Goal: Participate in discussion

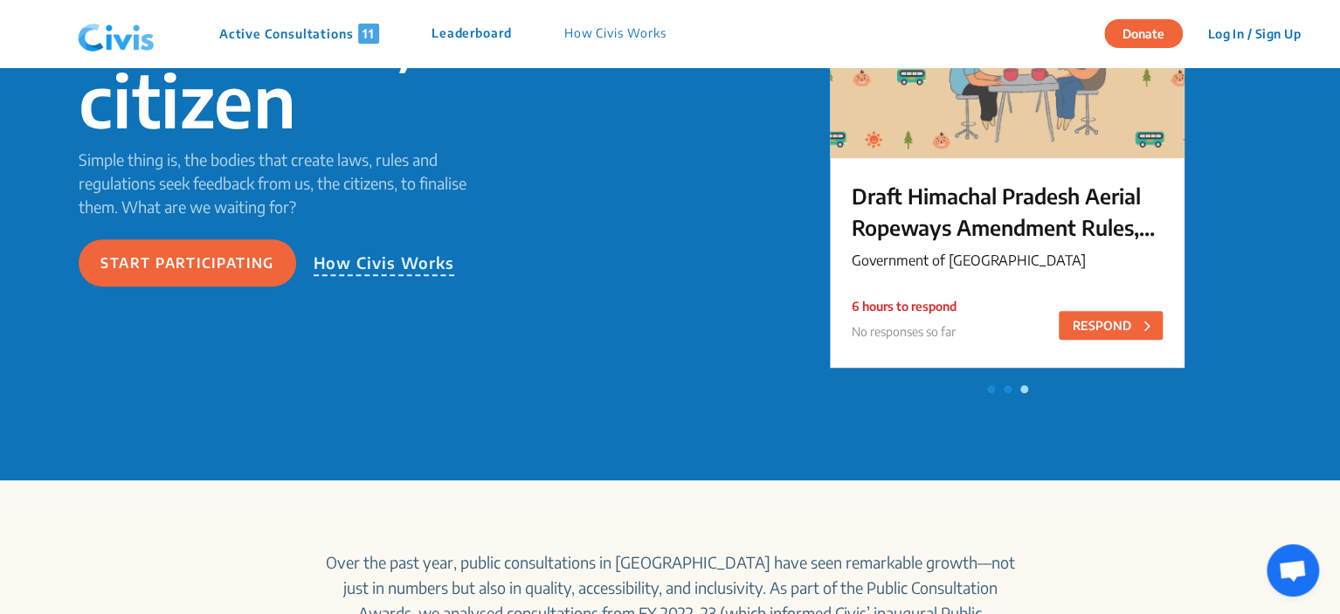
scroll to position [175, 0]
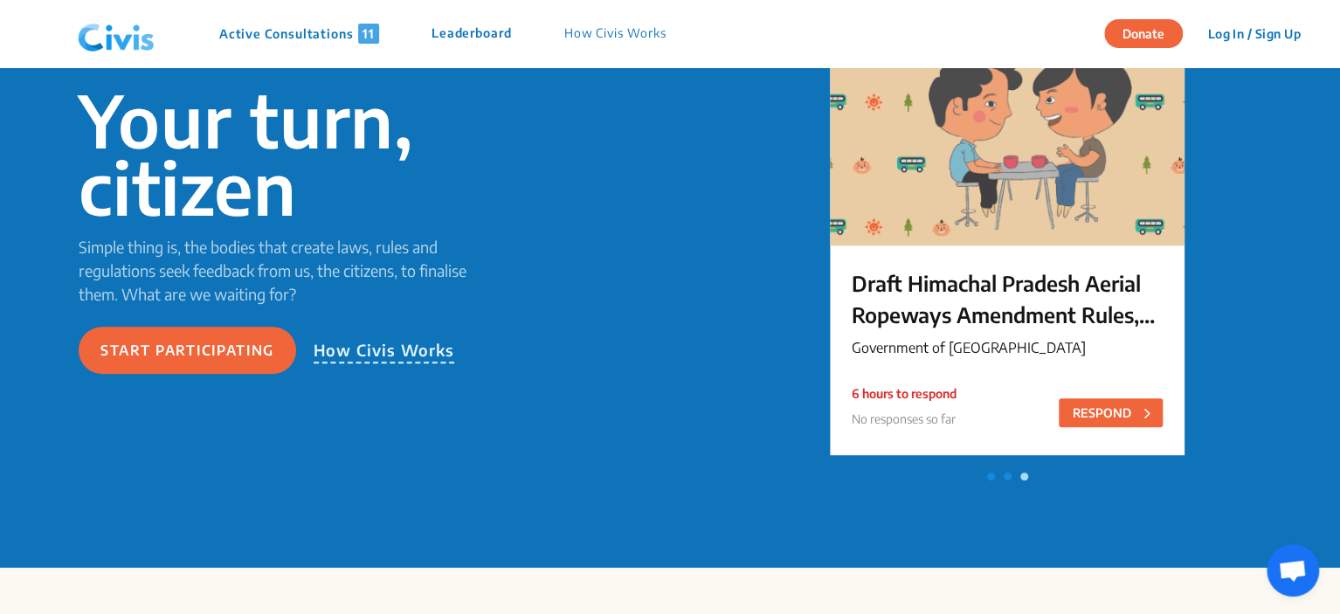
click at [279, 31] on p "Active Consultations 11" at bounding box center [299, 34] width 160 height 20
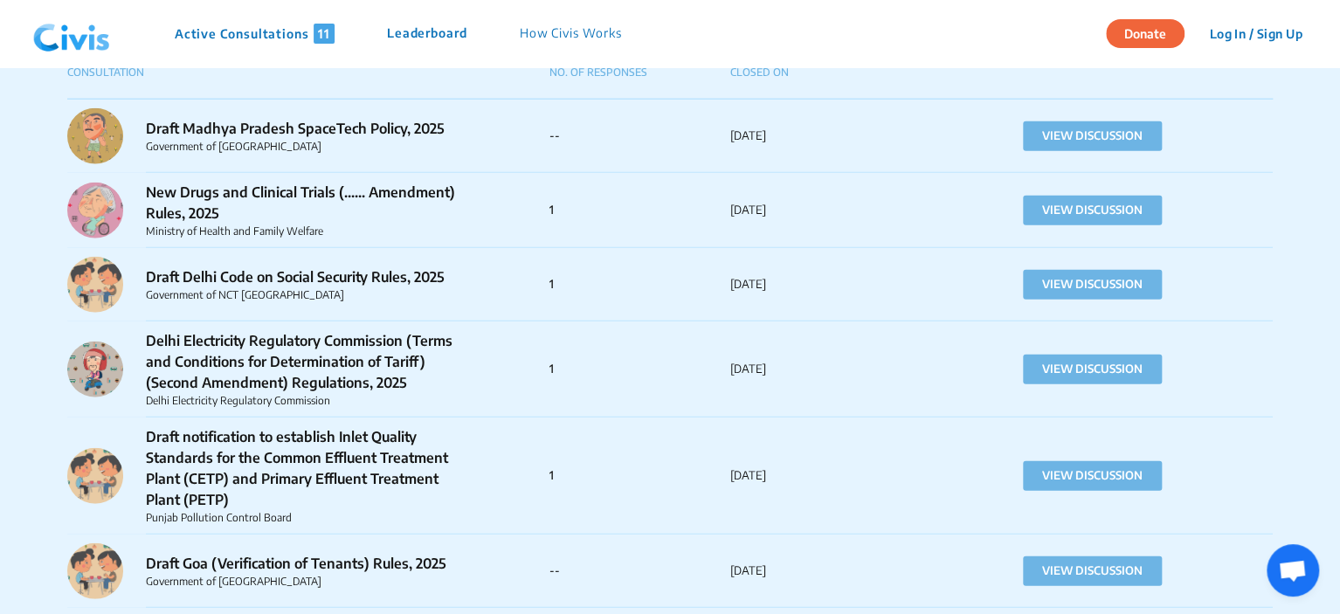
scroll to position [2271, 0]
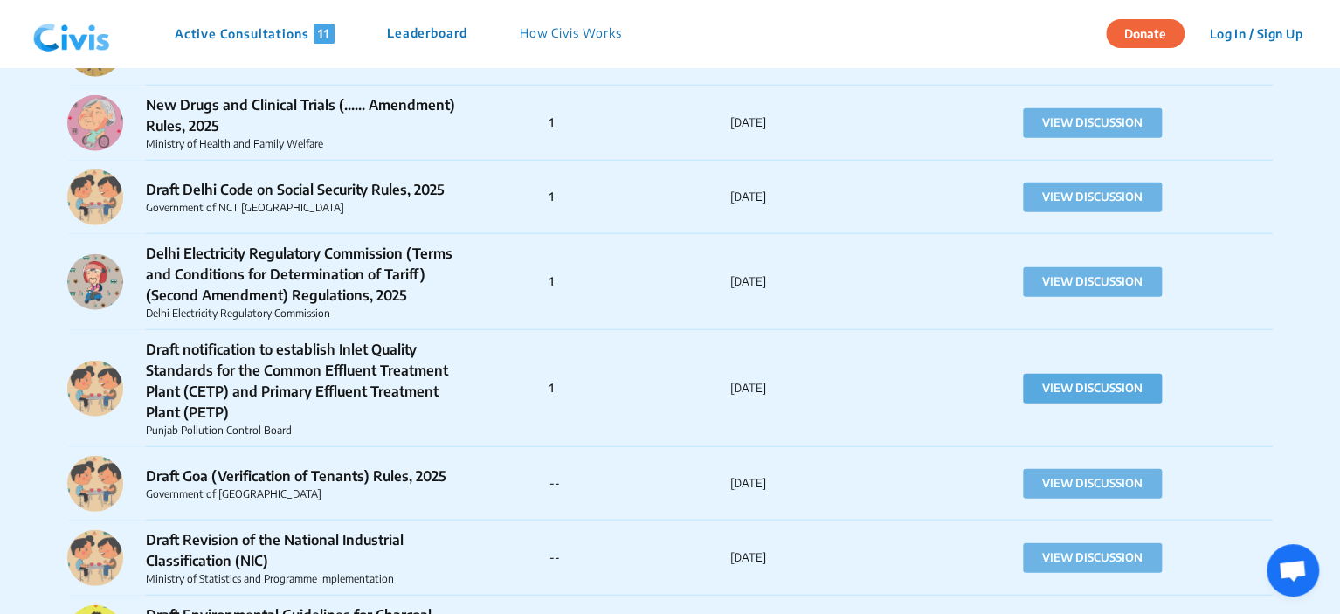
click at [1100, 388] on button "VIEW DISCUSSION" at bounding box center [1092, 389] width 139 height 30
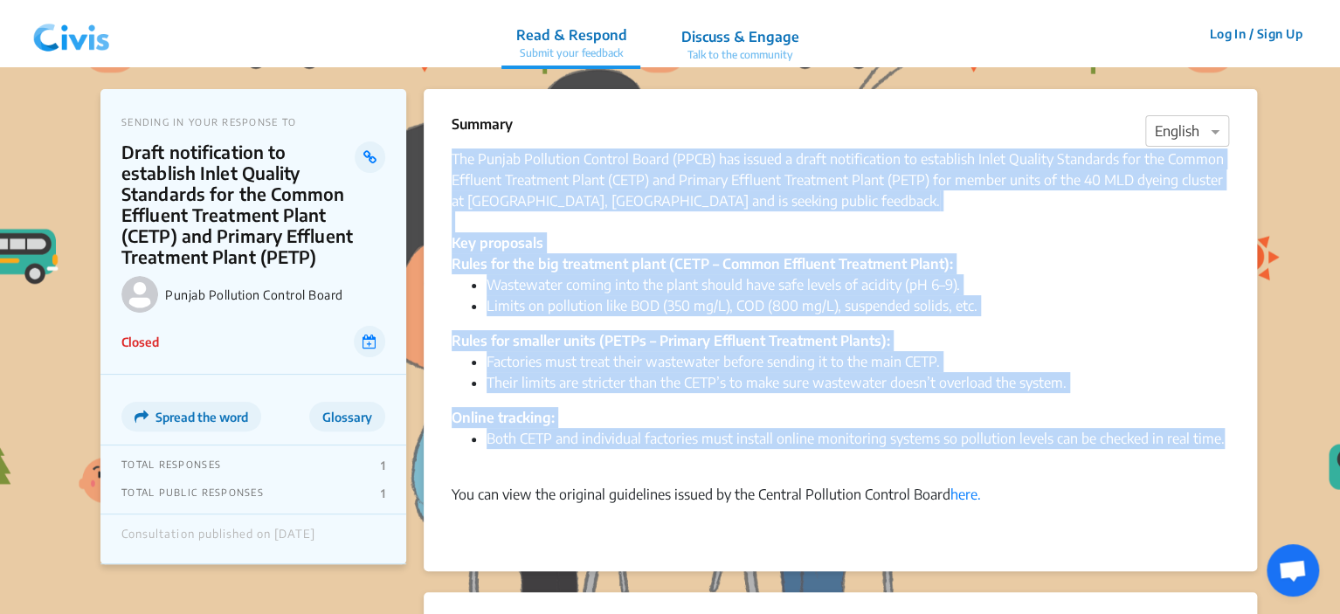
drag, startPoint x: 453, startPoint y: 158, endPoint x: 1230, endPoint y: 446, distance: 828.2
click at [1230, 446] on div "Summary × English The Punjab Pollution Control Board (PPCB) has issued a draft …" at bounding box center [840, 330] width 833 height 482
drag, startPoint x: 321, startPoint y: 261, endPoint x: 115, endPoint y: 155, distance: 231.2
click at [115, 155] on div "SENDING IN YOUR RESPONSE TO Draft notification to establish Inlet Quality Stand…" at bounding box center [253, 232] width 306 height 286
copy p "Draft notification to establish Inlet Quality Standards for the Common Effluent…"
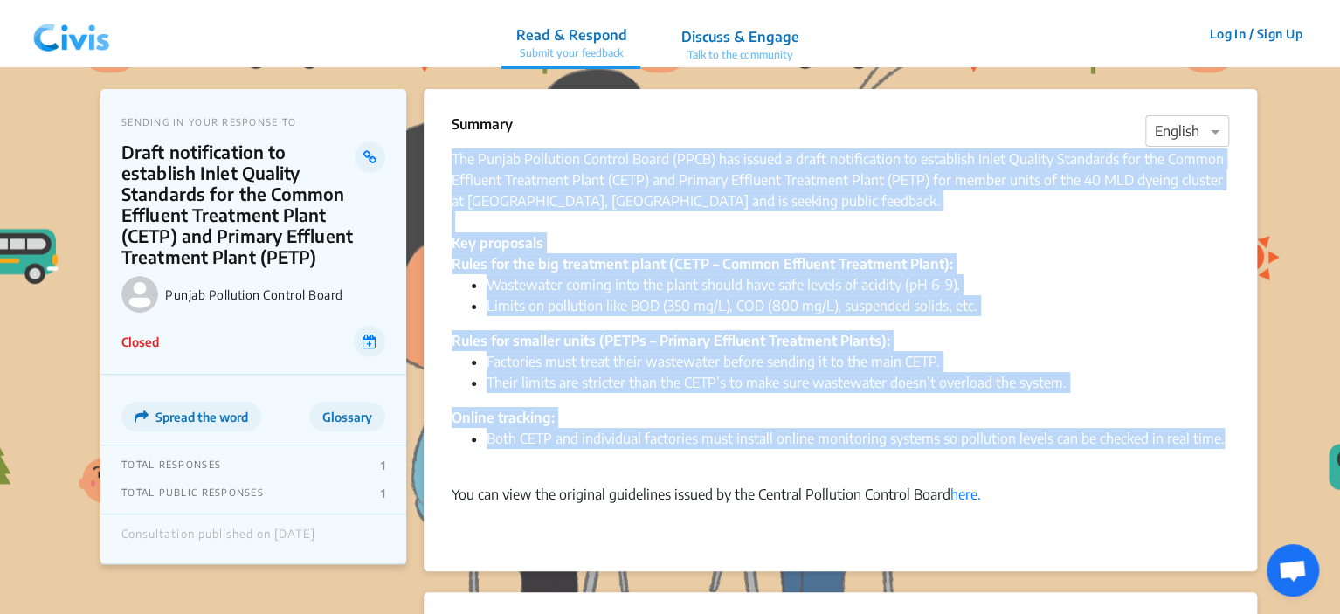
drag, startPoint x: 453, startPoint y: 156, endPoint x: 1237, endPoint y: 446, distance: 835.3
click at [1237, 446] on div "Summary × English The Punjab Pollution Control Board (PPCB) has issued a draft …" at bounding box center [840, 330] width 833 height 482
